Goal: Task Accomplishment & Management: Manage account settings

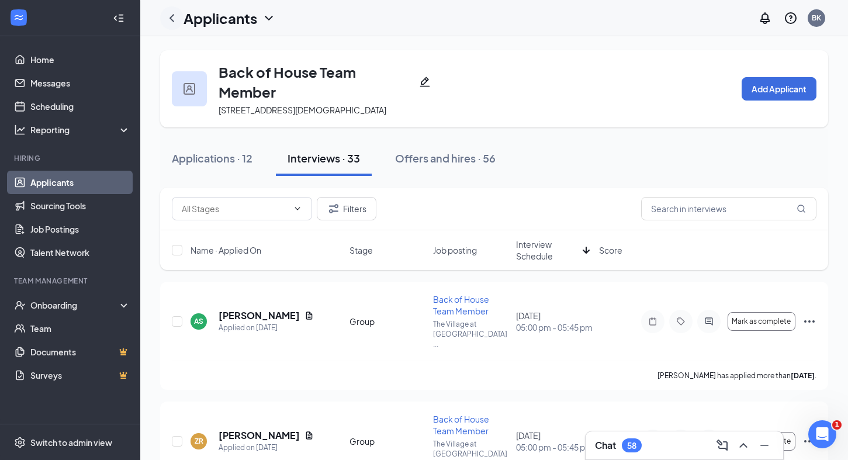
click at [170, 18] on icon "ChevronLeft" at bounding box center [171, 18] width 5 height 8
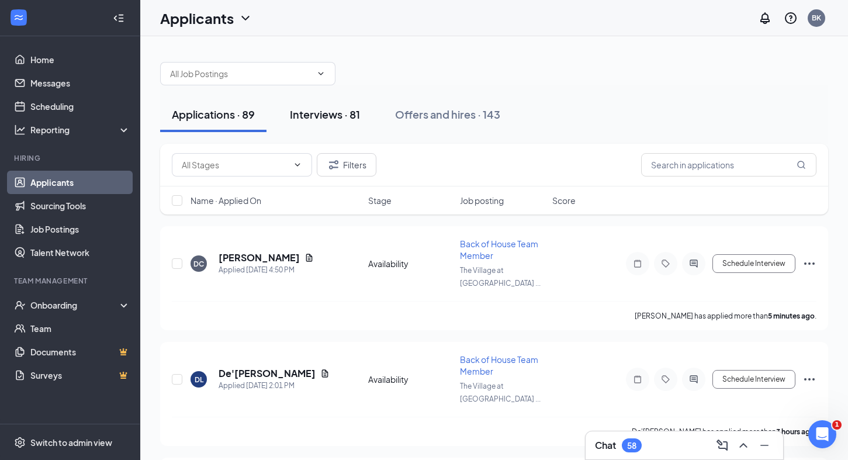
click at [334, 113] on div "Interviews · 81" at bounding box center [325, 114] width 70 height 15
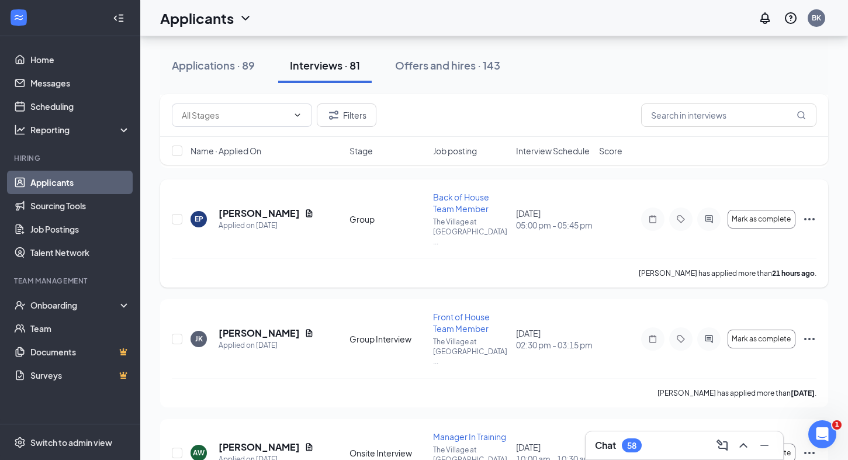
scroll to position [167, 0]
click at [294, 115] on icon "ChevronDown" at bounding box center [297, 114] width 9 height 9
click at [235, 68] on div "Applications · 89" at bounding box center [213, 65] width 83 height 15
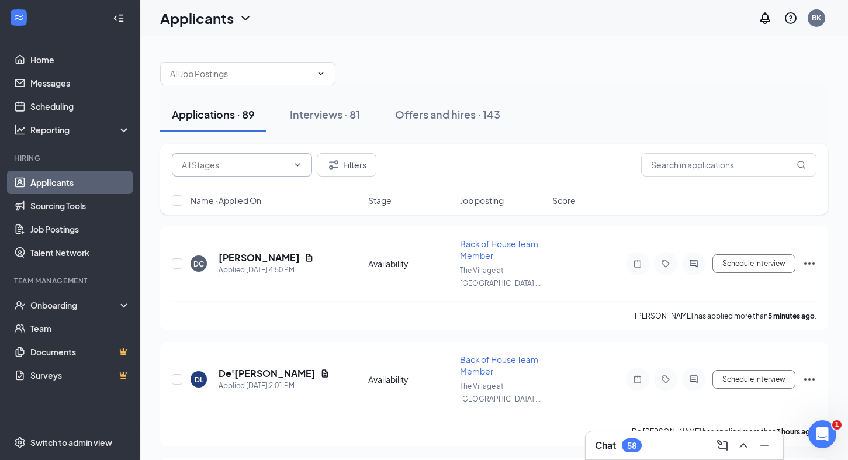
click at [296, 166] on icon "ChevronDown" at bounding box center [297, 164] width 9 height 9
click at [301, 165] on icon "ChevronDown" at bounding box center [297, 164] width 9 height 9
click at [322, 71] on icon "ChevronDown" at bounding box center [320, 73] width 9 height 9
click at [321, 74] on icon "ChevronDown" at bounding box center [320, 73] width 5 height 3
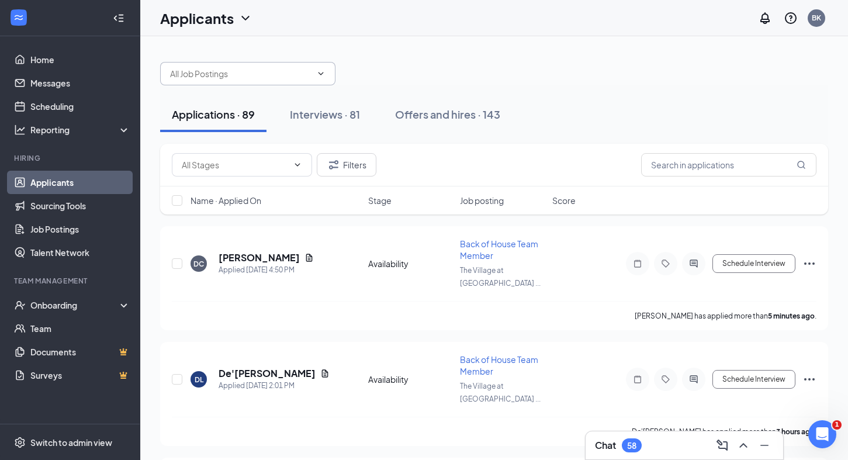
click at [321, 74] on icon "ChevronDown" at bounding box center [320, 73] width 5 height 3
click at [320, 71] on icon "ChevronDown" at bounding box center [320, 73] width 9 height 9
click at [321, 75] on icon "ChevronDown" at bounding box center [320, 73] width 9 height 9
click at [249, 165] on input "text" at bounding box center [235, 164] width 106 height 13
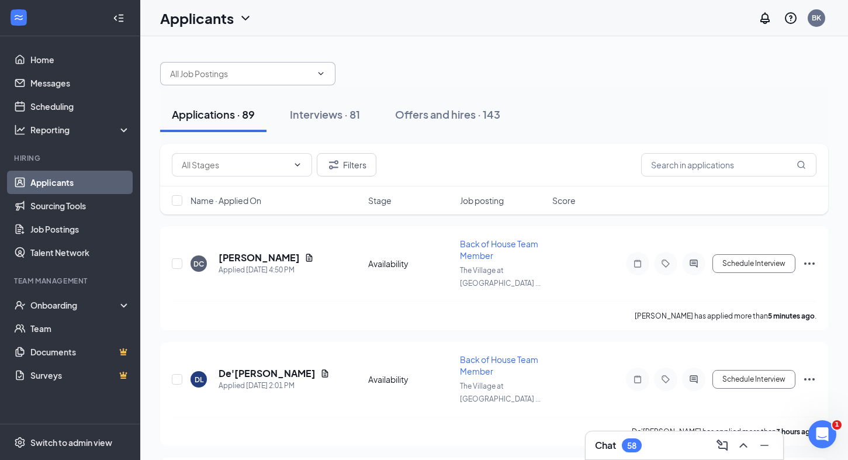
click at [223, 71] on input "text" at bounding box center [240, 73] width 141 height 13
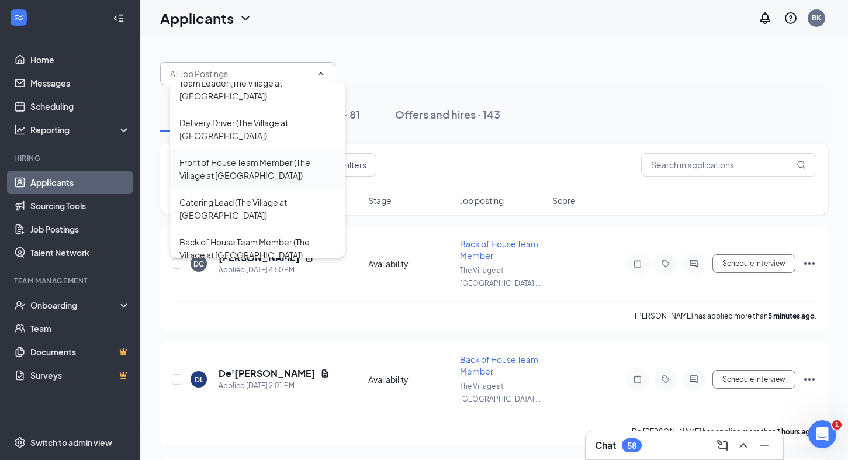
scroll to position [51, 0]
click at [235, 276] on div "Manager In Training (The Village at [GEOGRAPHIC_DATA])" at bounding box center [257, 289] width 157 height 26
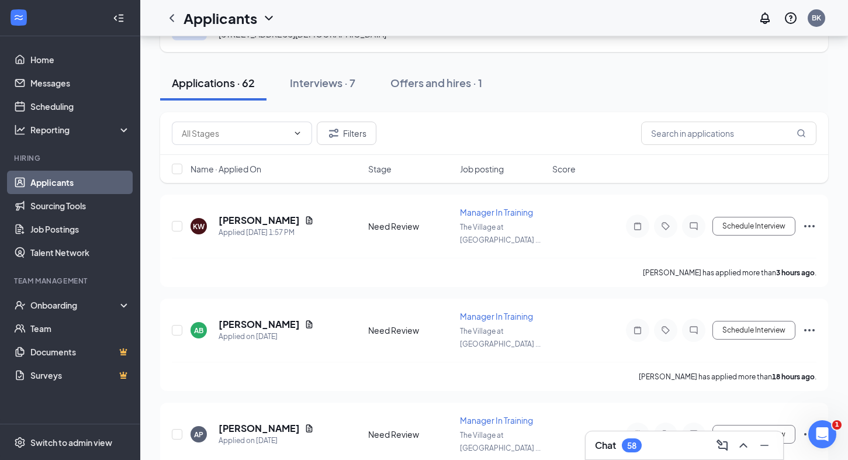
scroll to position [77, 0]
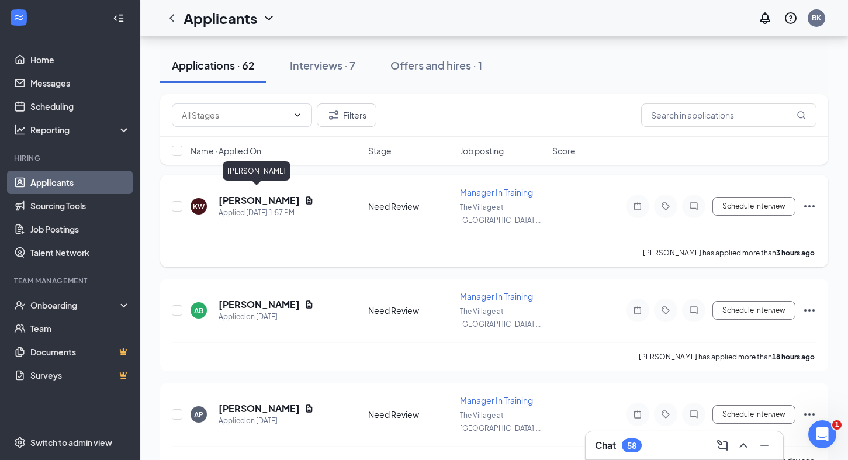
click at [244, 195] on h5 "[PERSON_NAME]" at bounding box center [258, 200] width 81 height 13
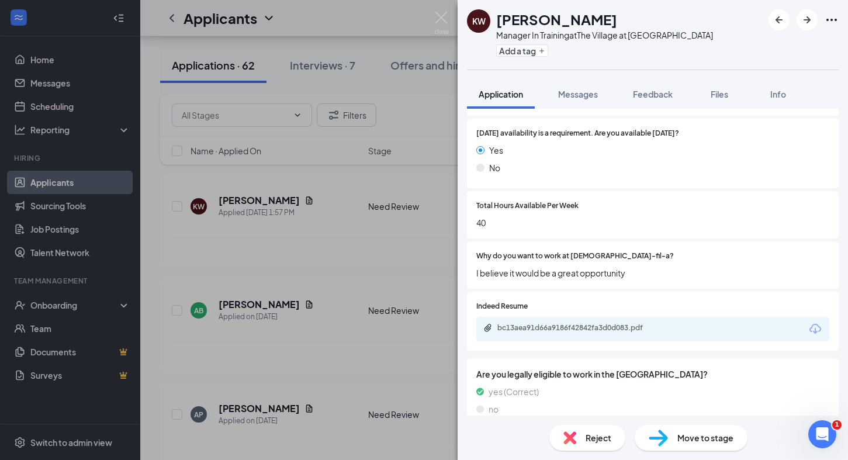
scroll to position [408, 0]
click at [437, 17] on img at bounding box center [441, 23] width 15 height 23
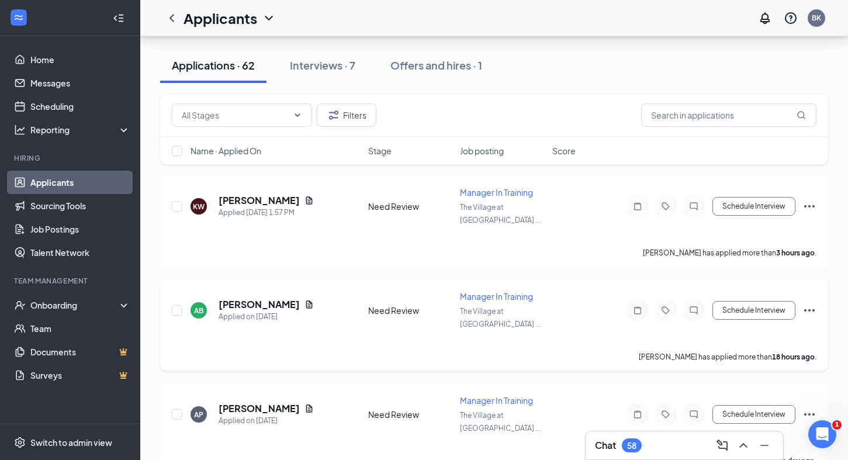
click at [237, 298] on h5 "[PERSON_NAME]" at bounding box center [258, 304] width 81 height 13
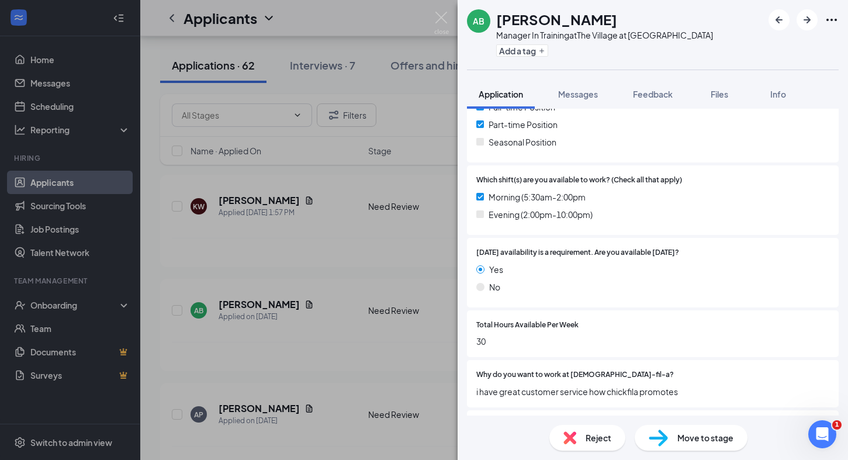
scroll to position [280, 0]
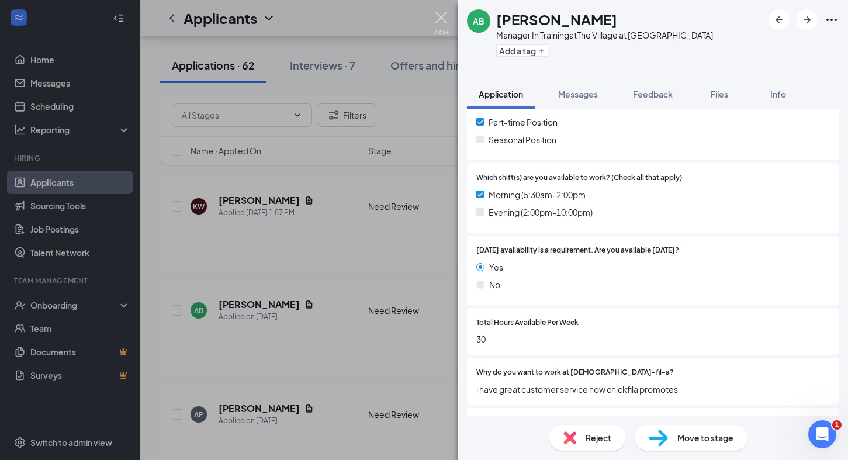
click at [442, 16] on img at bounding box center [441, 23] width 15 height 23
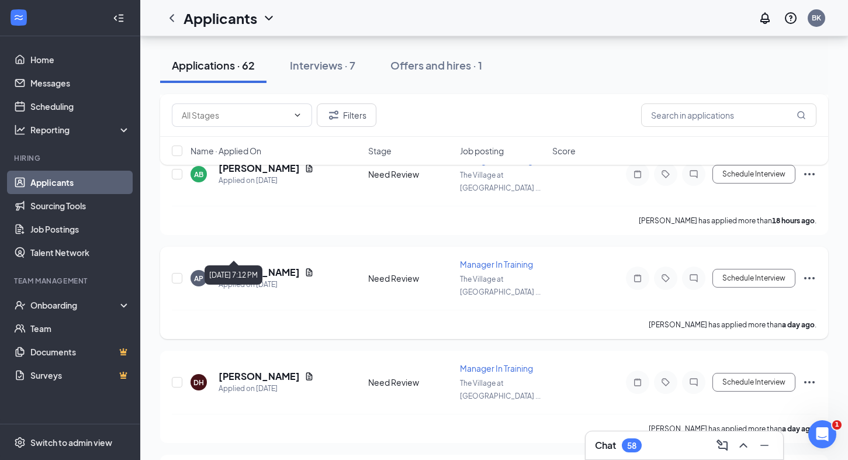
scroll to position [211, 0]
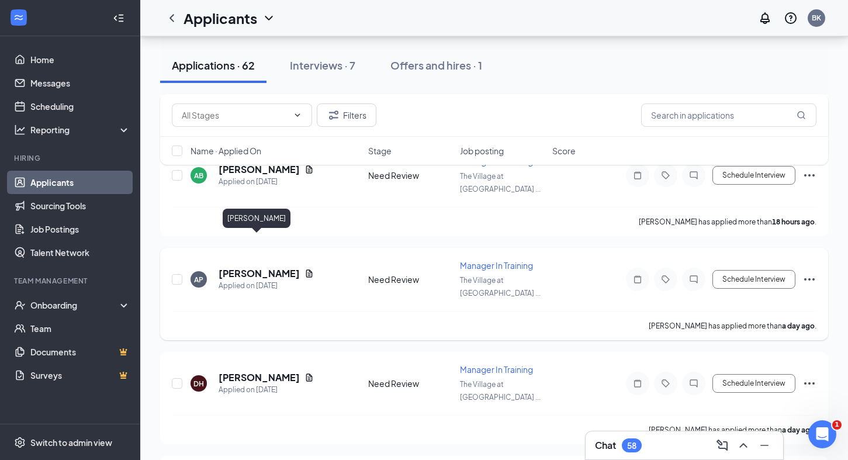
click at [239, 267] on h5 "[PERSON_NAME]" at bounding box center [258, 273] width 81 height 13
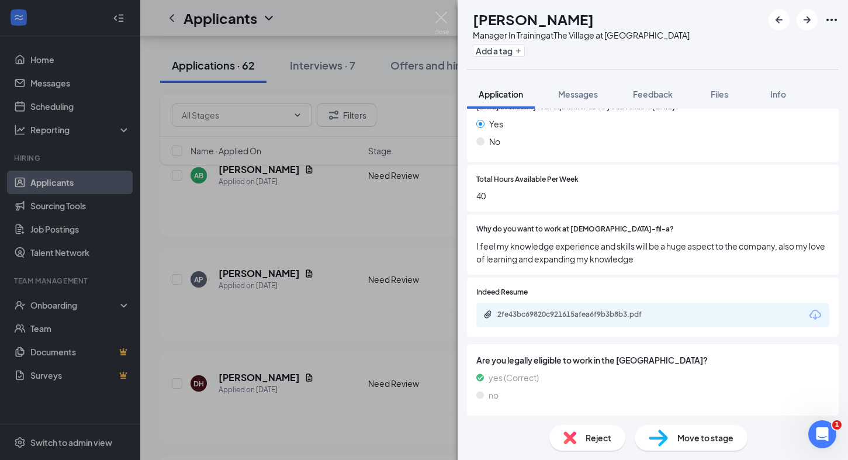
scroll to position [421, 0]
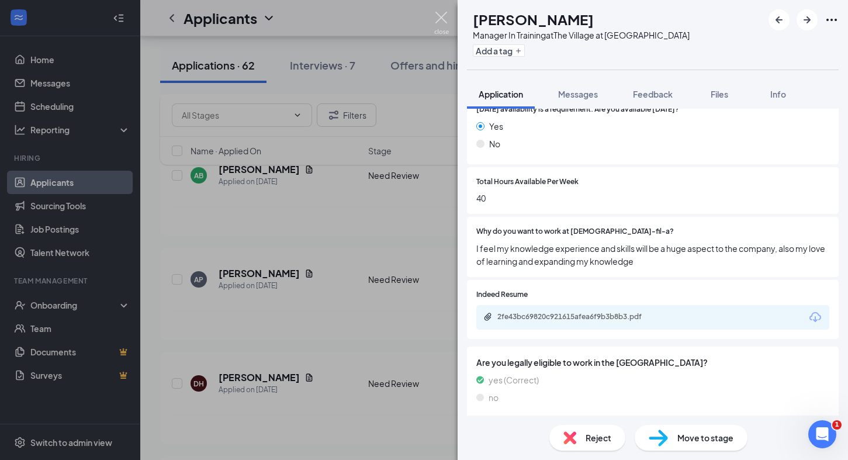
click at [440, 18] on img at bounding box center [441, 23] width 15 height 23
